Goal: Task Accomplishment & Management: Use online tool/utility

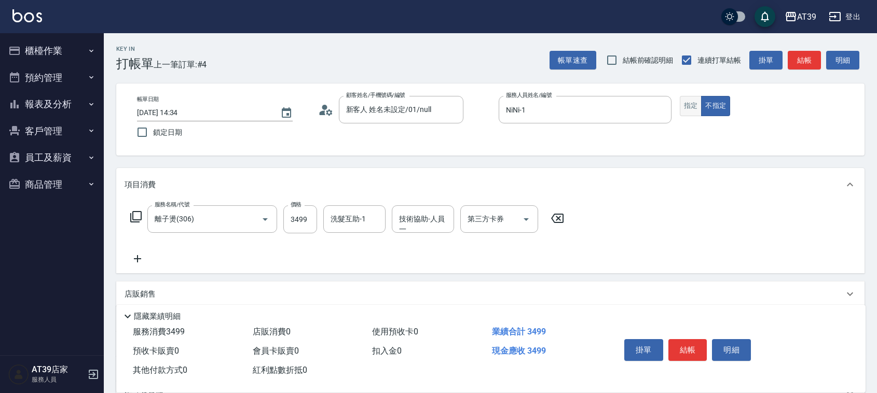
click at [680, 102] on button "指定" at bounding box center [691, 106] width 22 height 20
click at [808, 69] on button "結帳" at bounding box center [804, 60] width 33 height 19
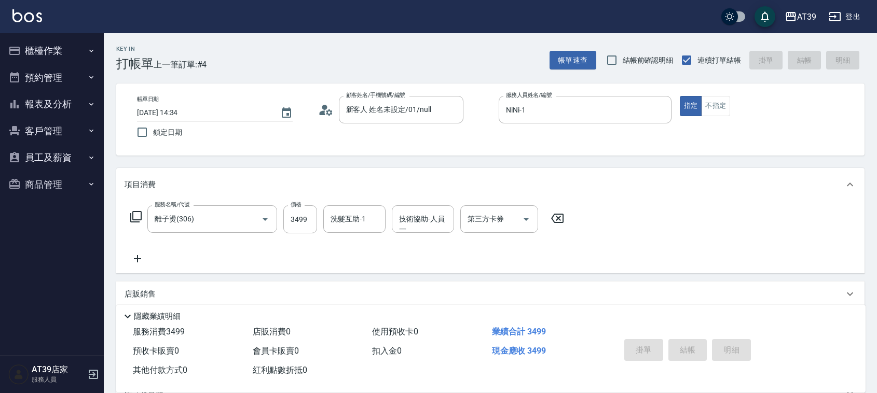
type input "[DATE] 15:58"
